Goal: Transaction & Acquisition: Purchase product/service

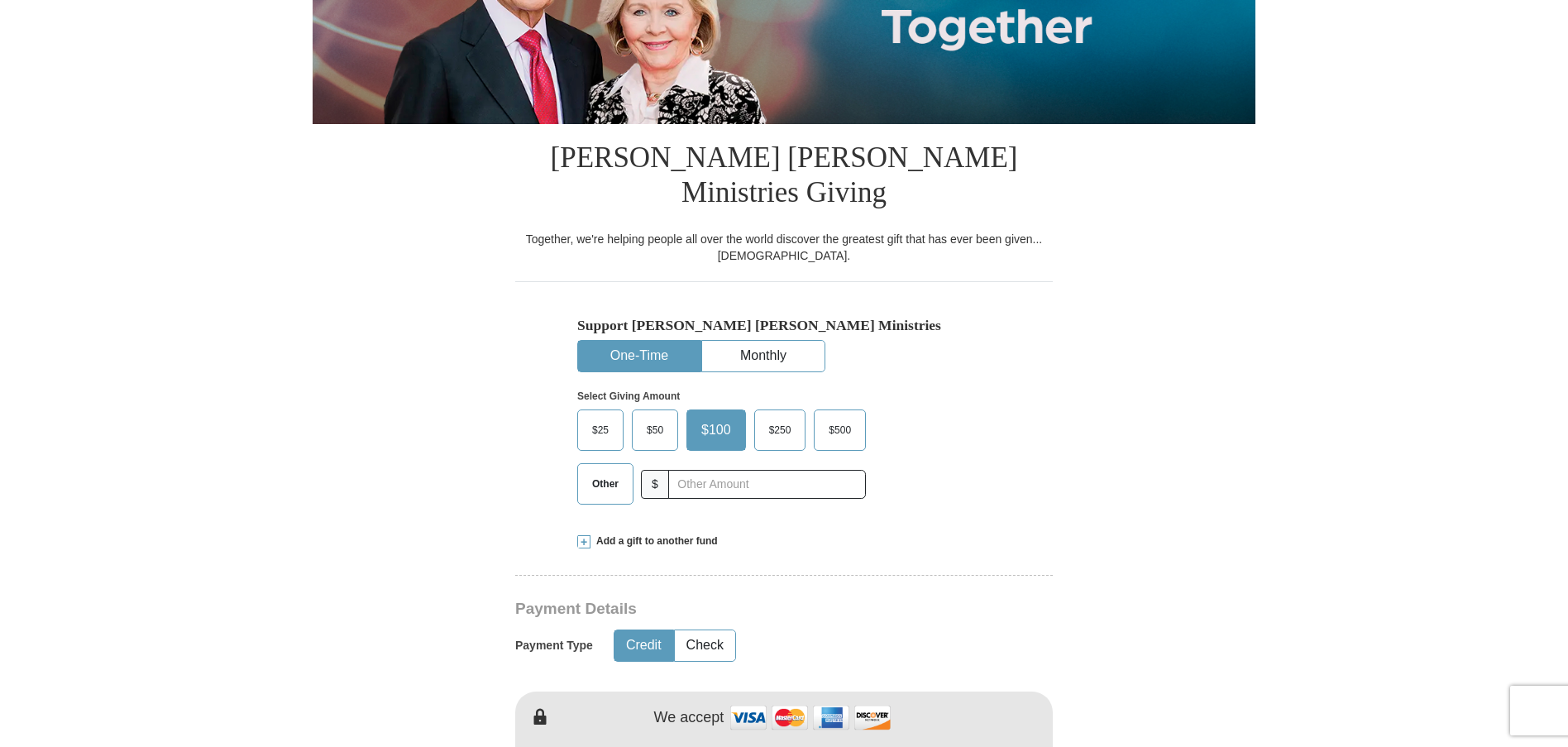
scroll to position [331, 0]
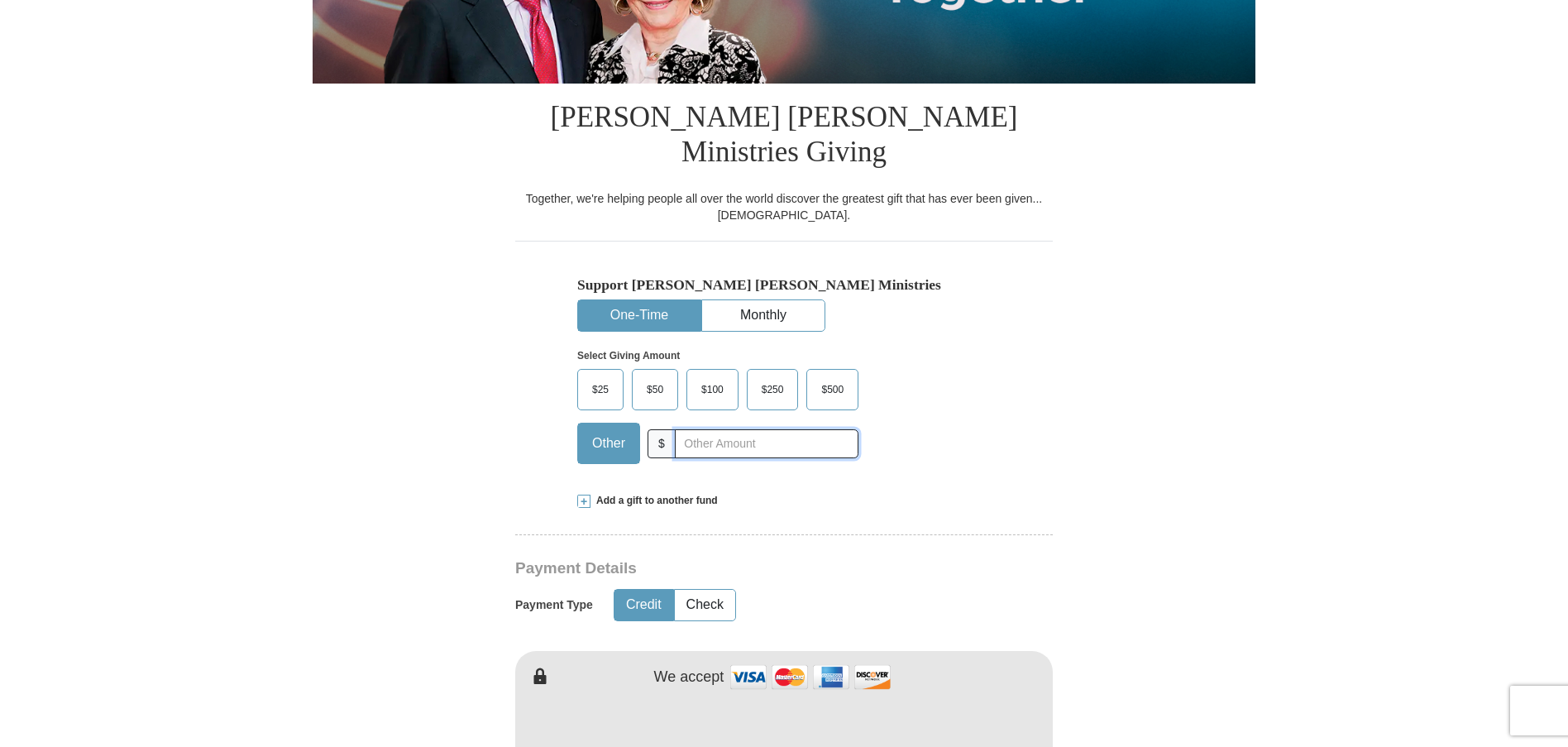
click at [693, 429] on input "text" at bounding box center [766, 443] width 184 height 29
type input "700.00"
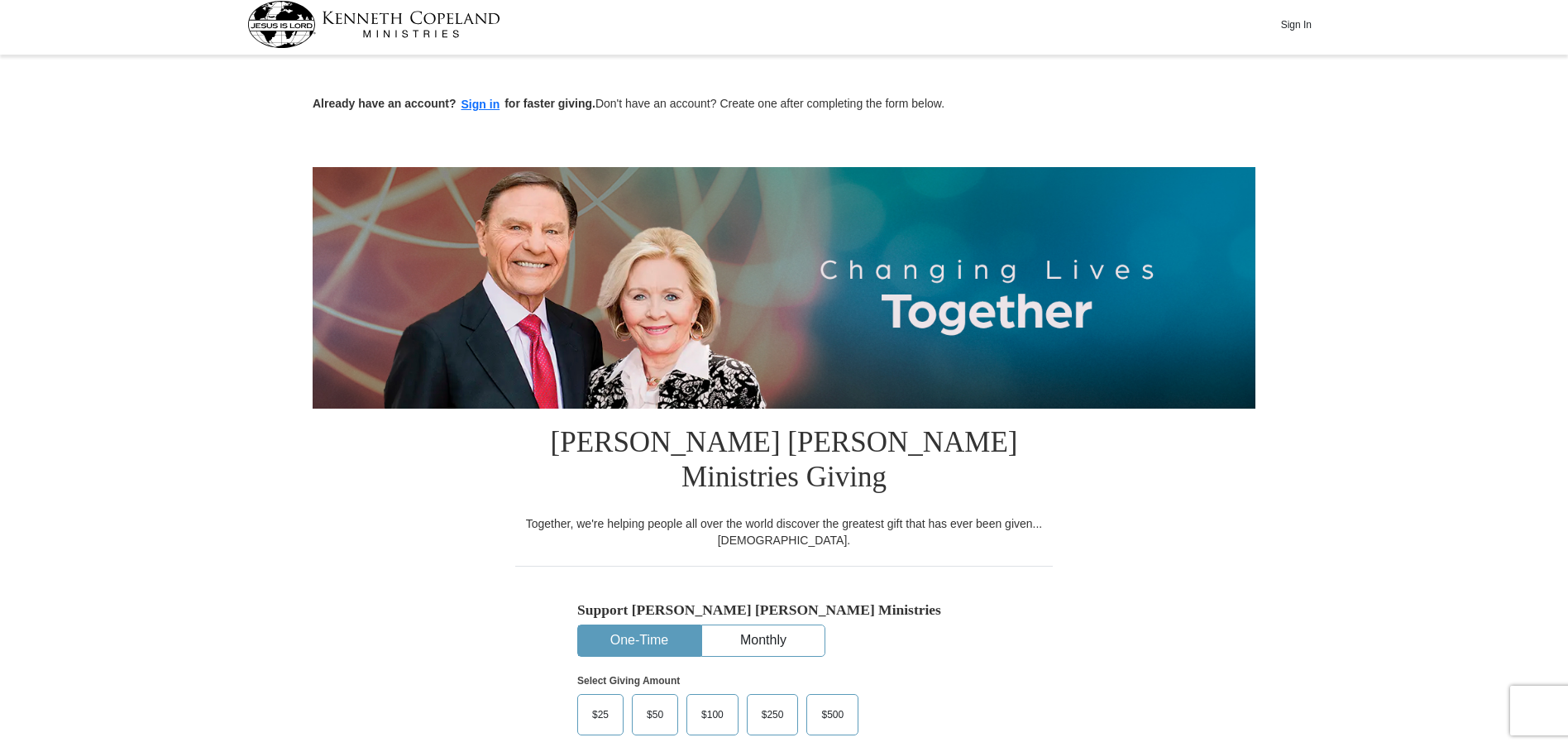
scroll to position [0, 0]
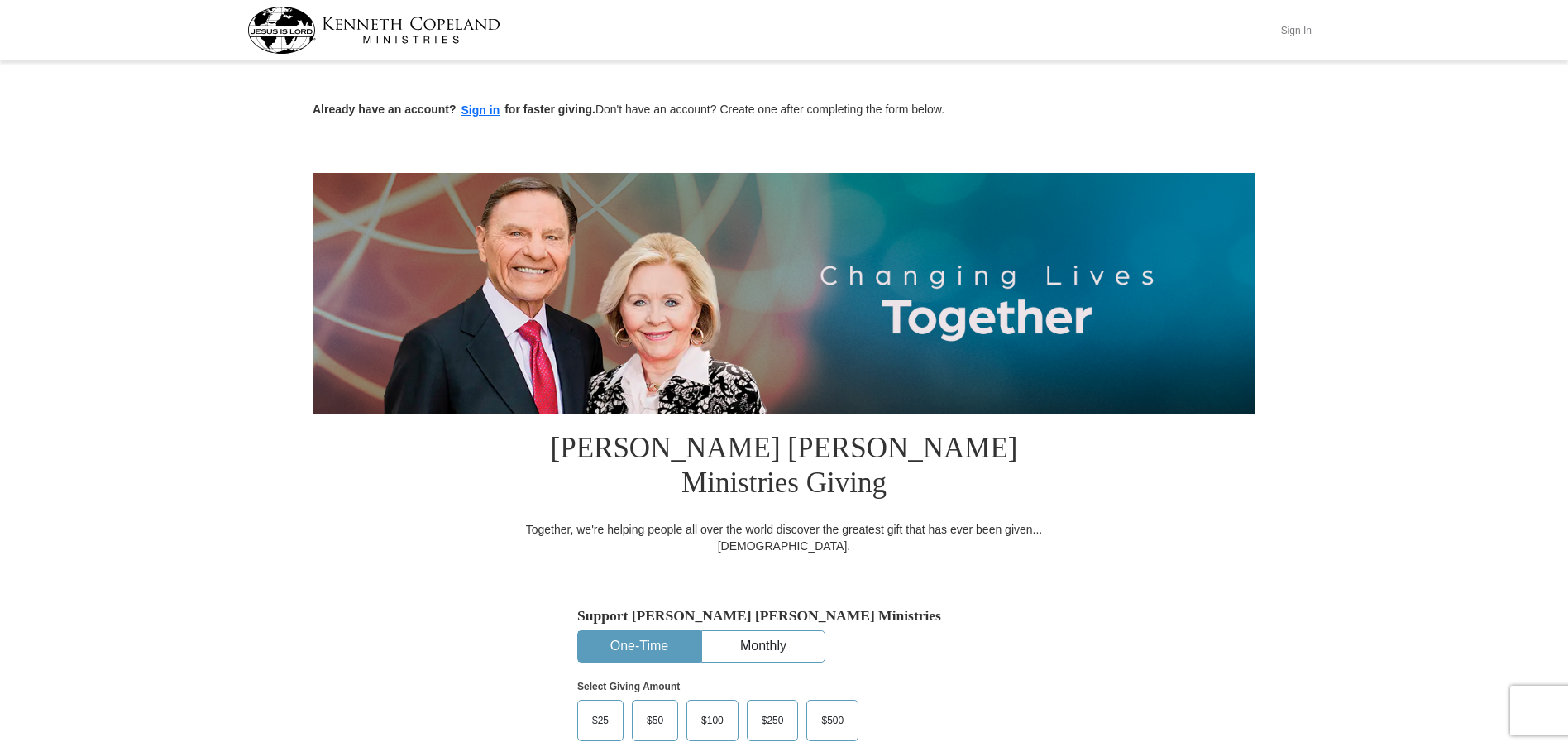
click at [1287, 30] on button "Sign In" at bounding box center [1296, 30] width 49 height 26
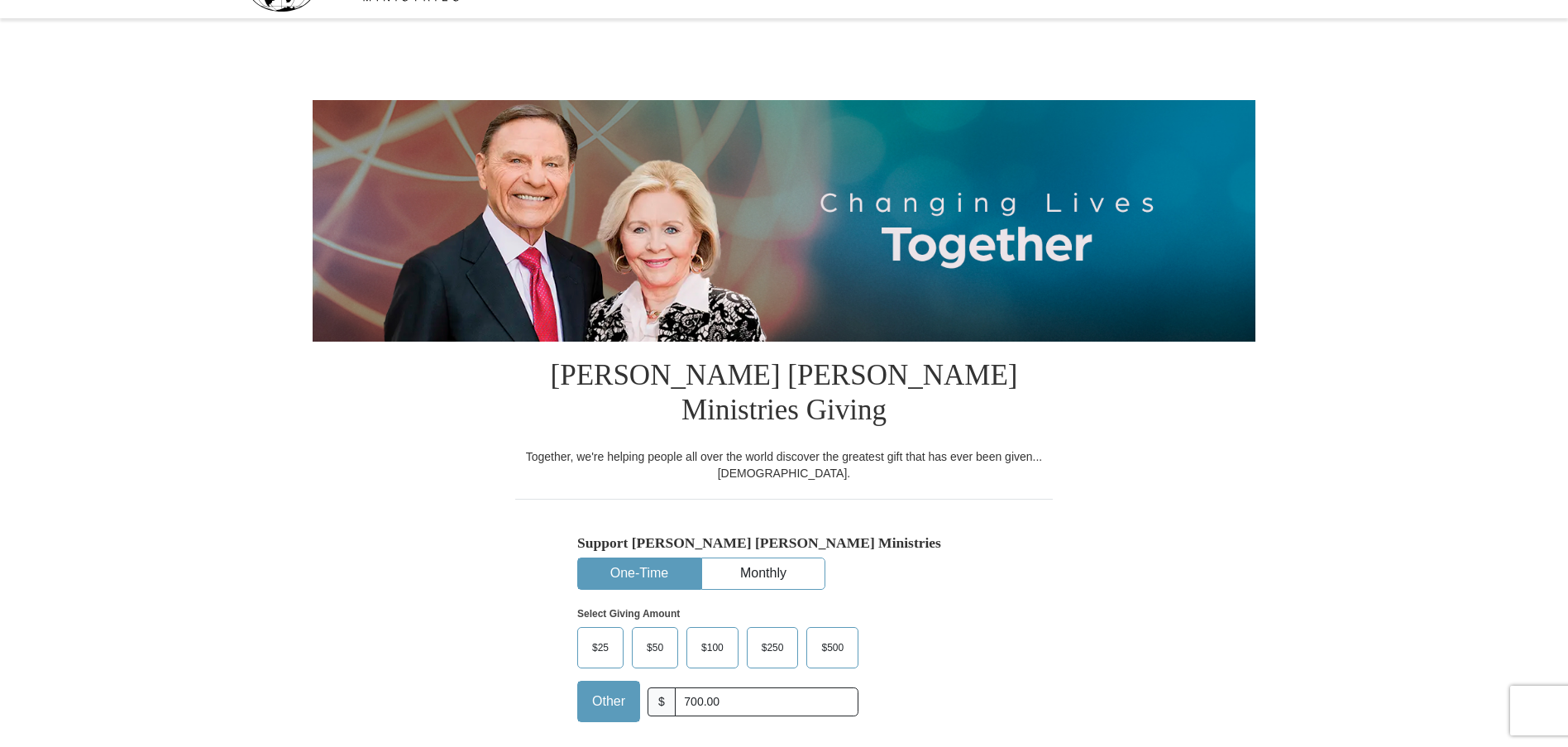
select select "CT"
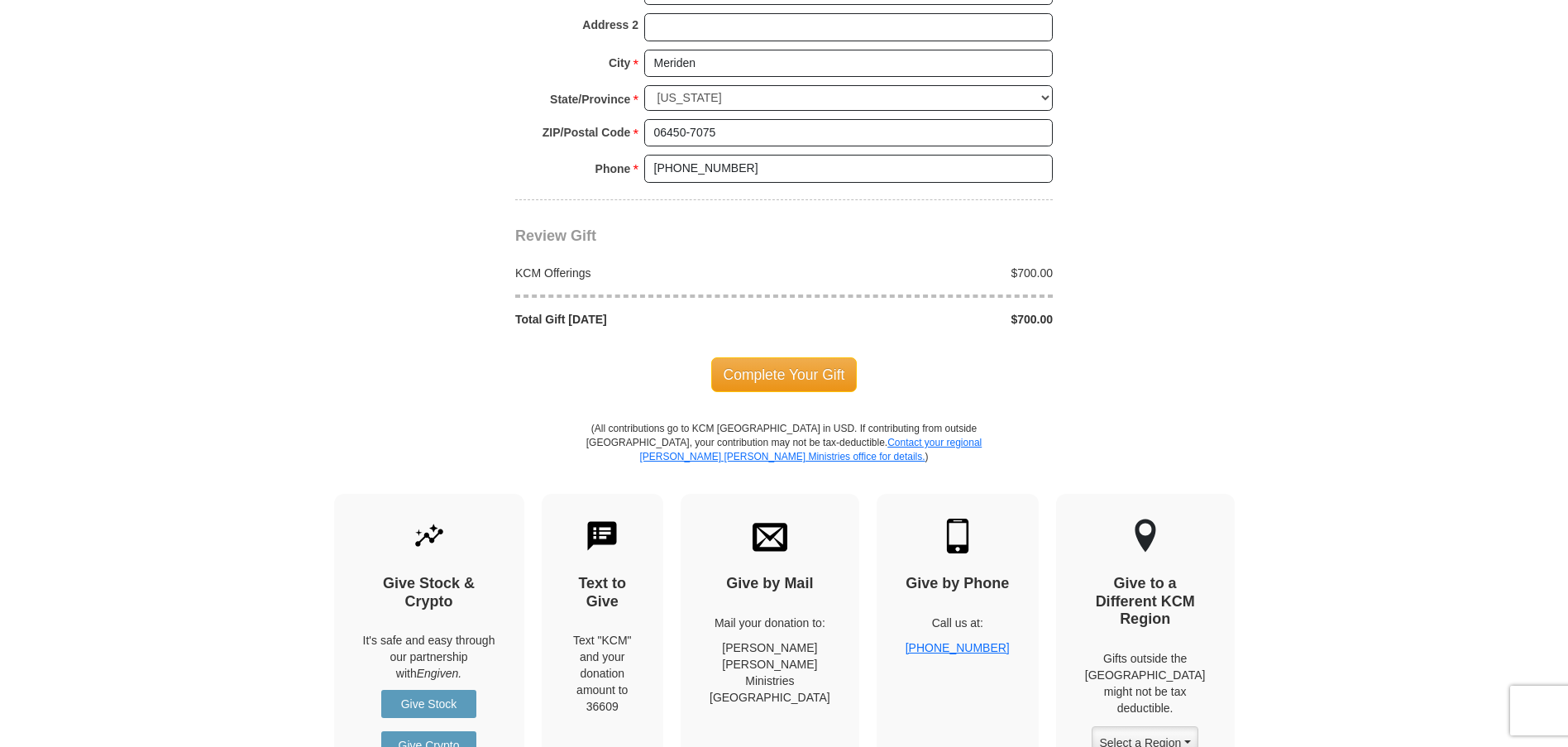
scroll to position [1407, 0]
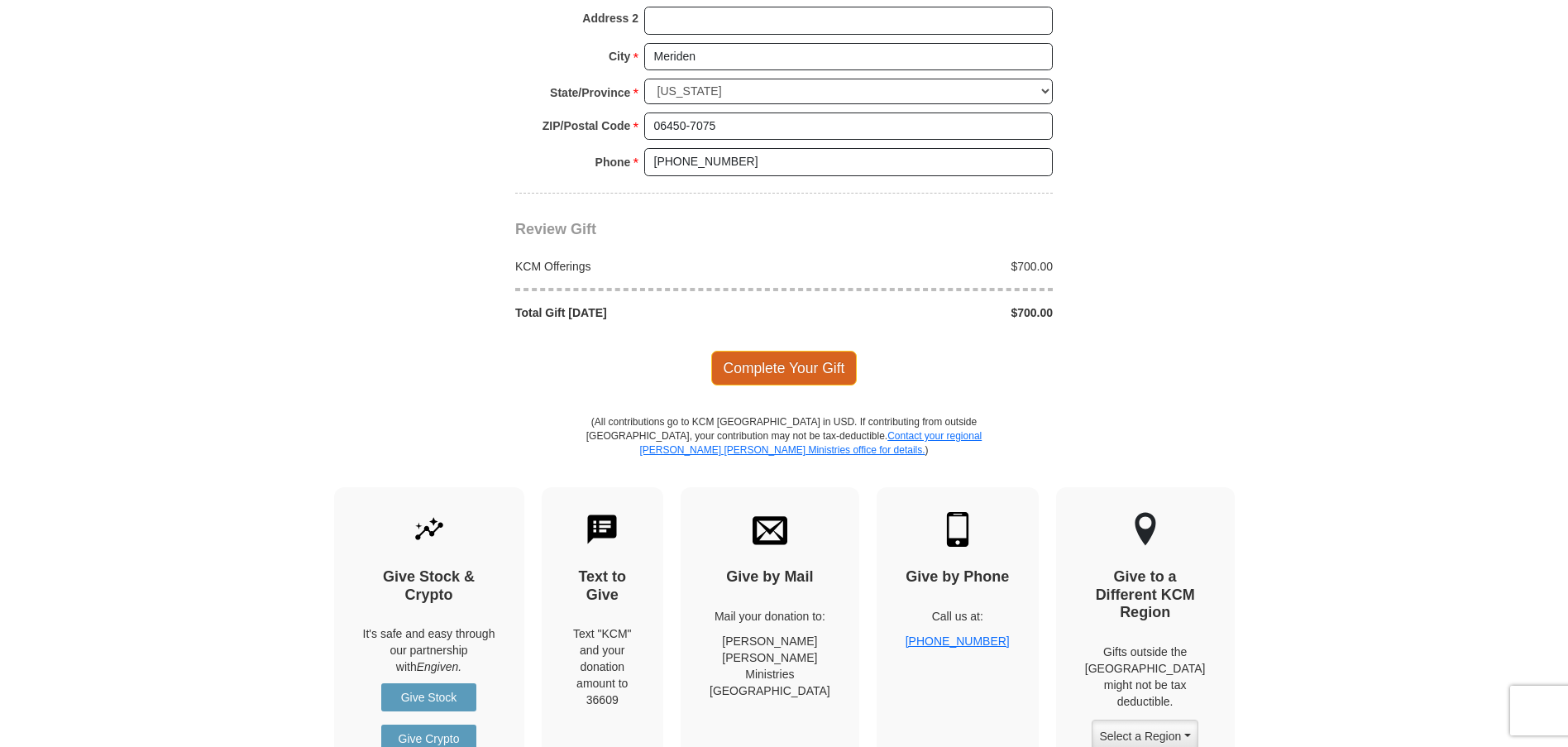
click at [789, 351] on span "Complete Your Gift" at bounding box center [785, 367] width 147 height 34
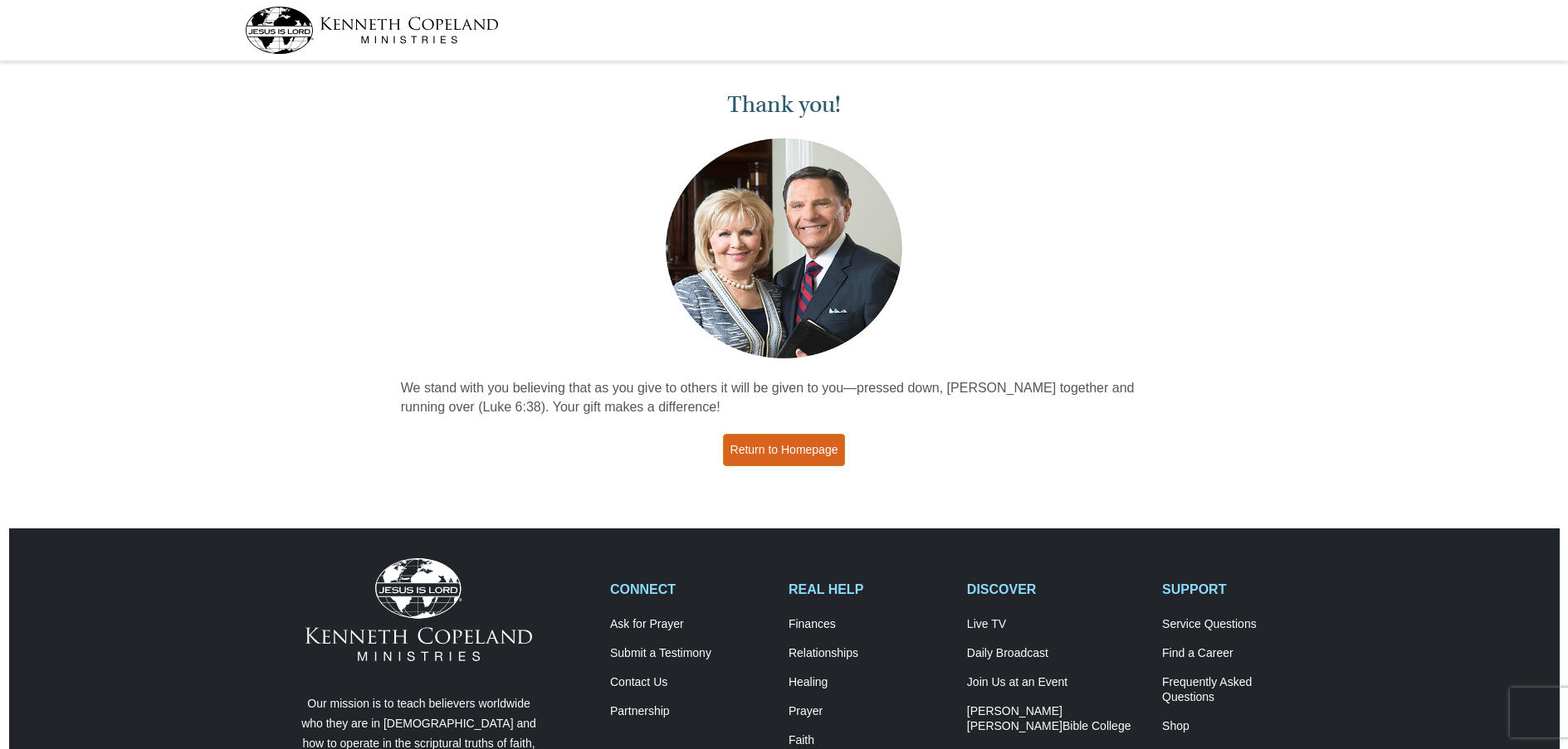
click at [778, 448] on link "Return to Homepage" at bounding box center [784, 450] width 123 height 33
